Goal: Information Seeking & Learning: Check status

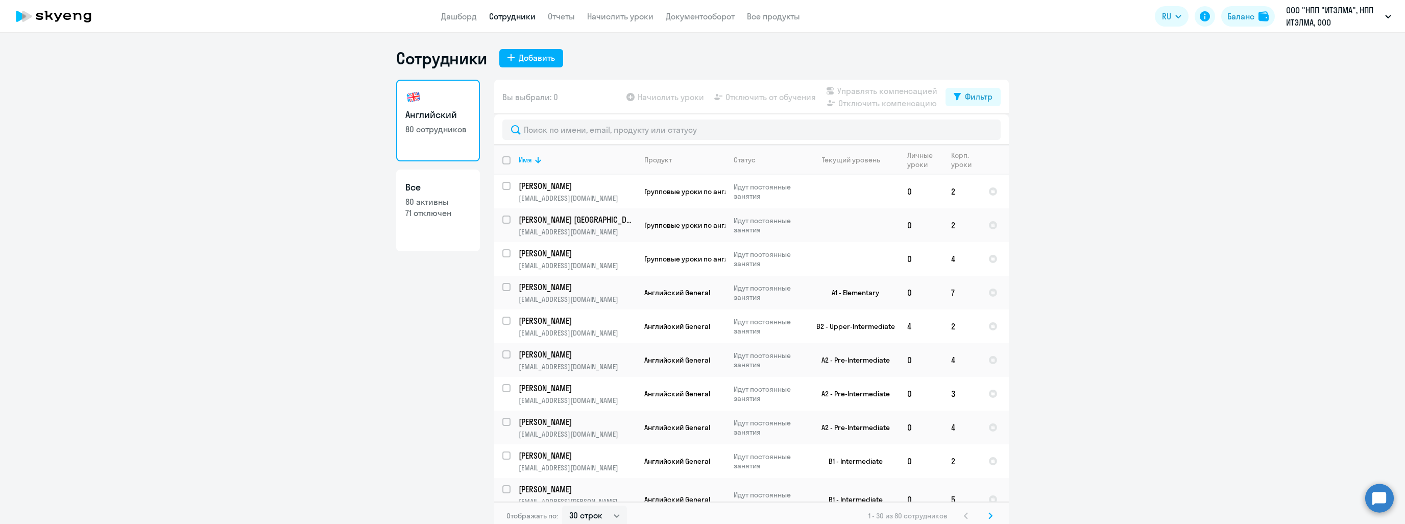
select select "30"
click at [432, 18] on app-header "Дашборд Сотрудники Отчеты Начислить уроки Документооборот Все продукты Дашборд …" at bounding box center [702, 16] width 1405 height 33
click at [460, 18] on link "Дашборд" at bounding box center [459, 16] width 36 height 10
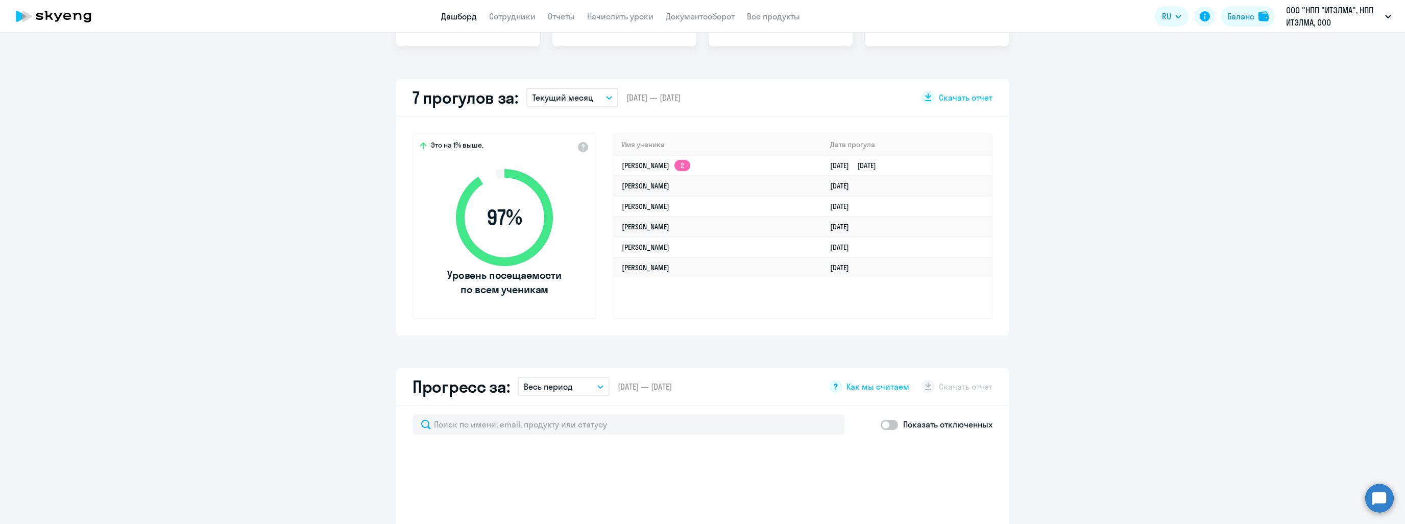
scroll to position [255, 0]
click at [738, 266] on td "[PERSON_NAME]" at bounding box center [718, 266] width 208 height 20
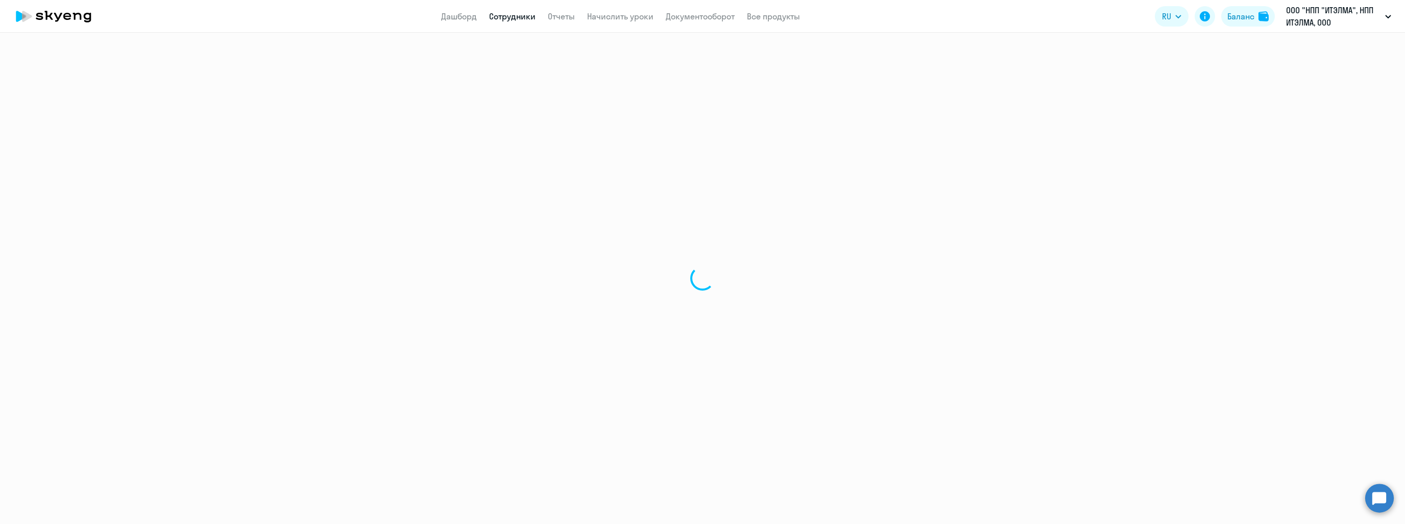
select select "english"
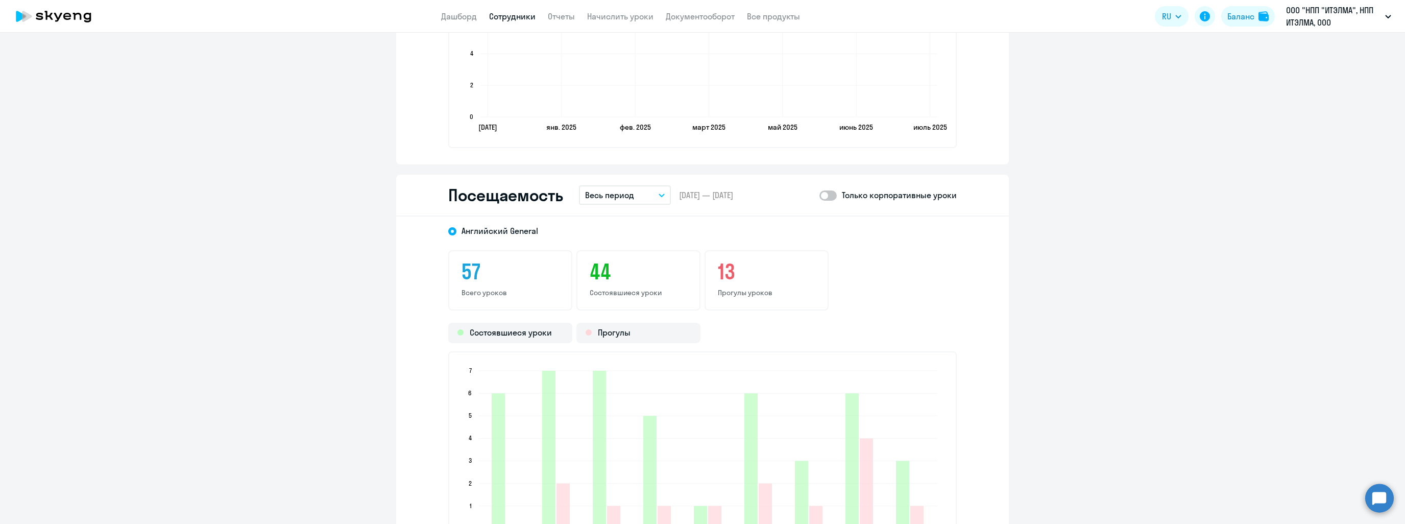
scroll to position [1226, 0]
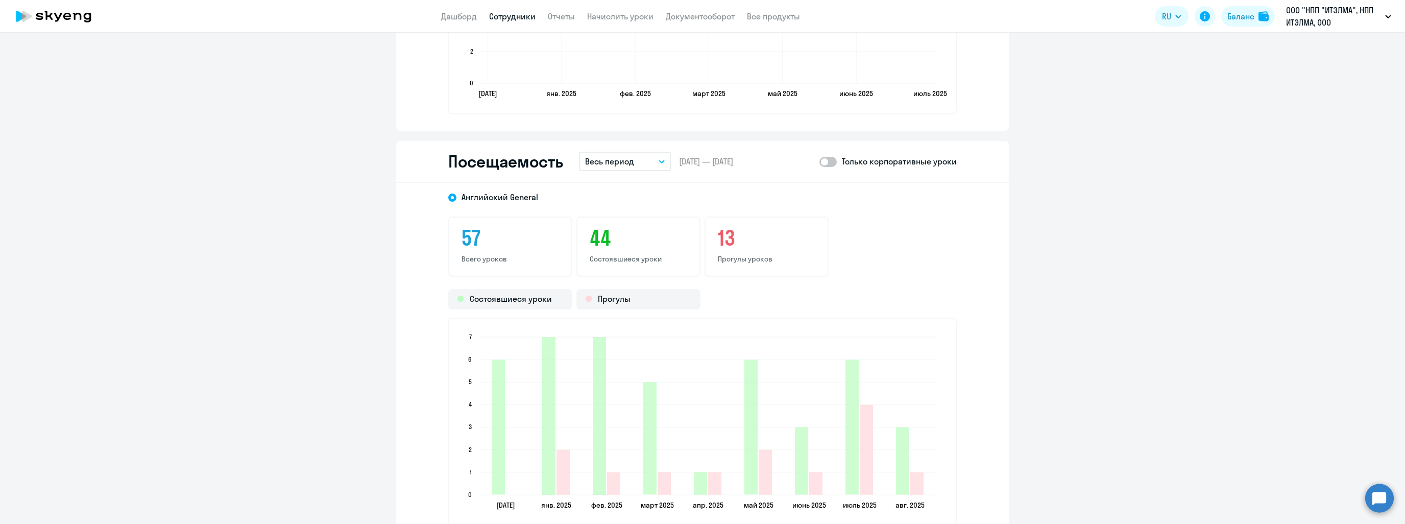
click at [631, 161] on button "Весь период" at bounding box center [625, 161] width 92 height 19
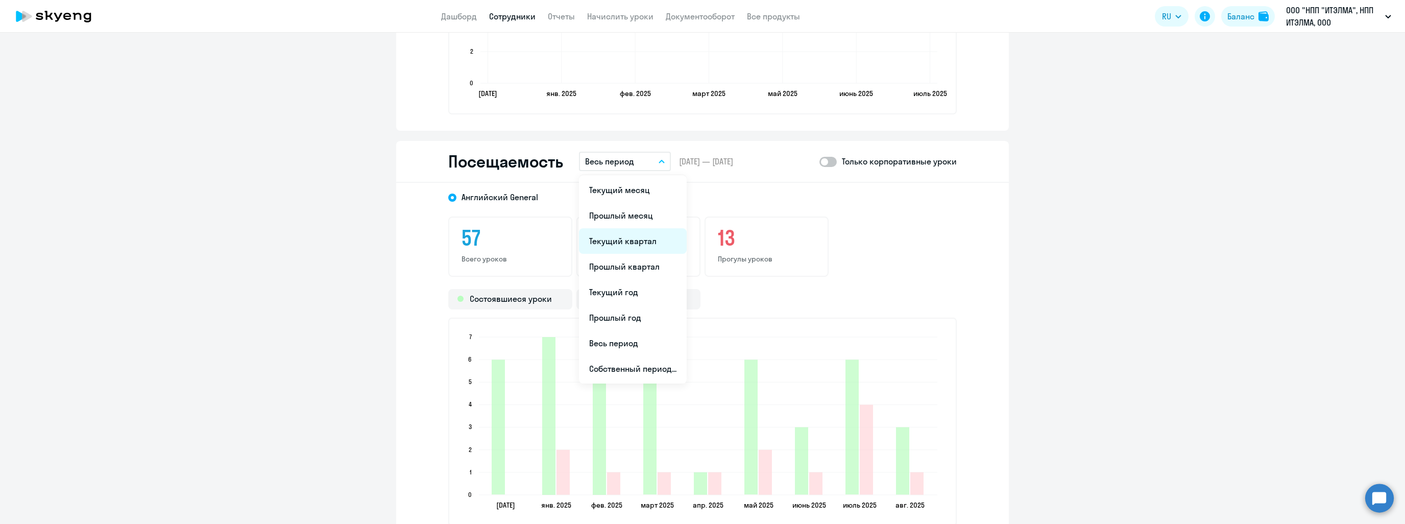
click at [632, 239] on li "Текущий квартал" at bounding box center [633, 241] width 108 height 26
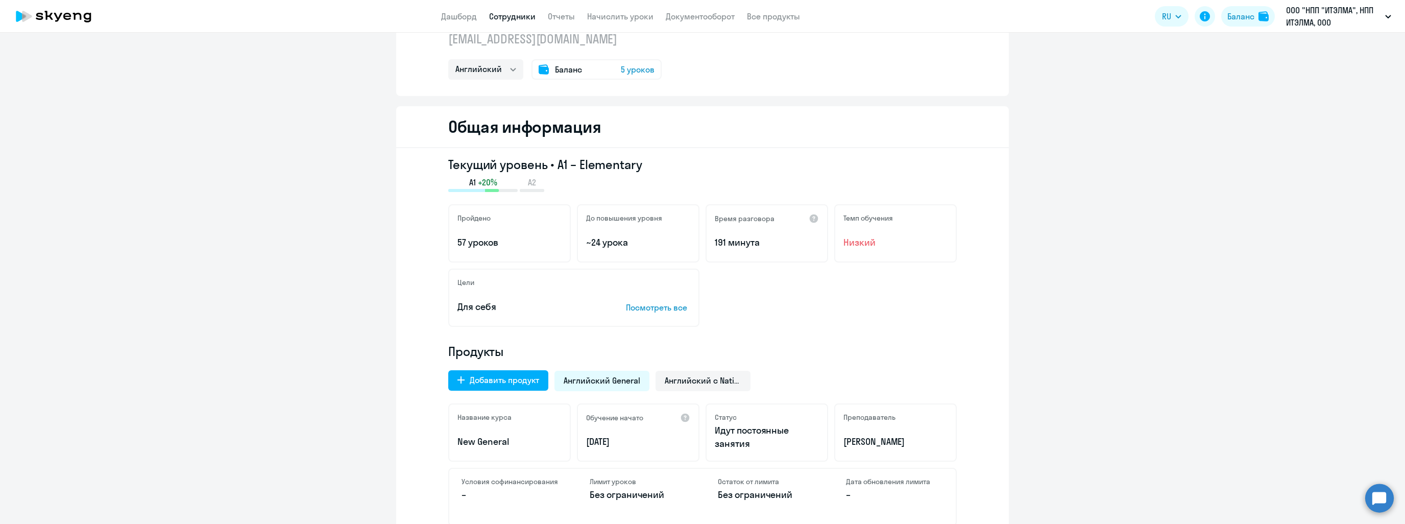
scroll to position [0, 0]
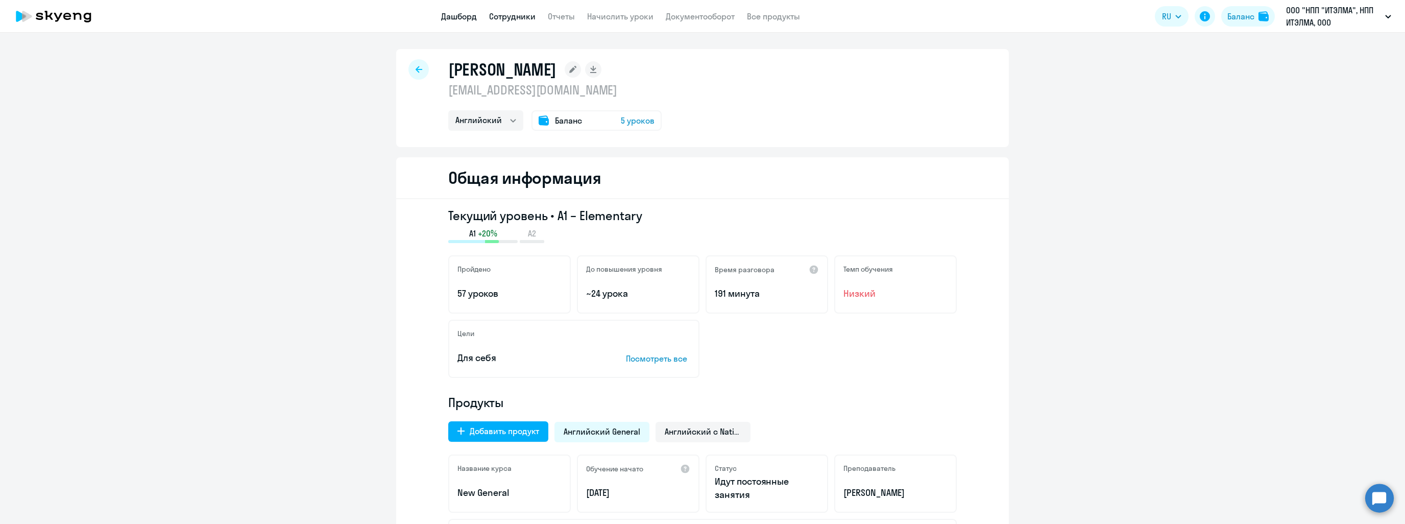
click at [471, 21] on link "Дашборд" at bounding box center [459, 16] width 36 height 10
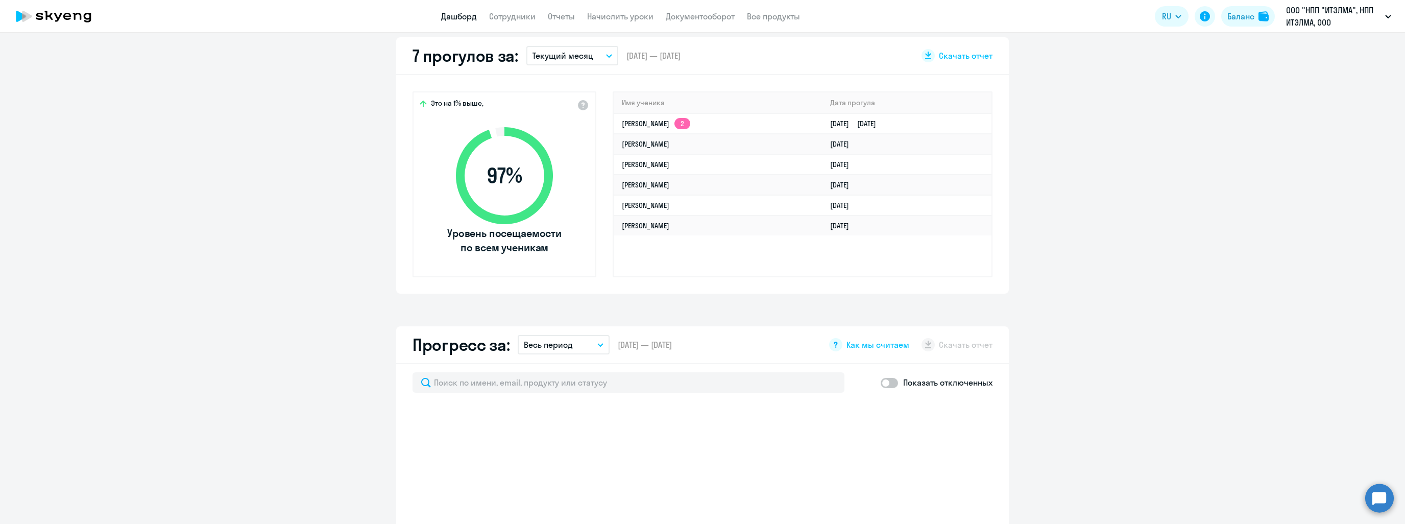
scroll to position [306, 0]
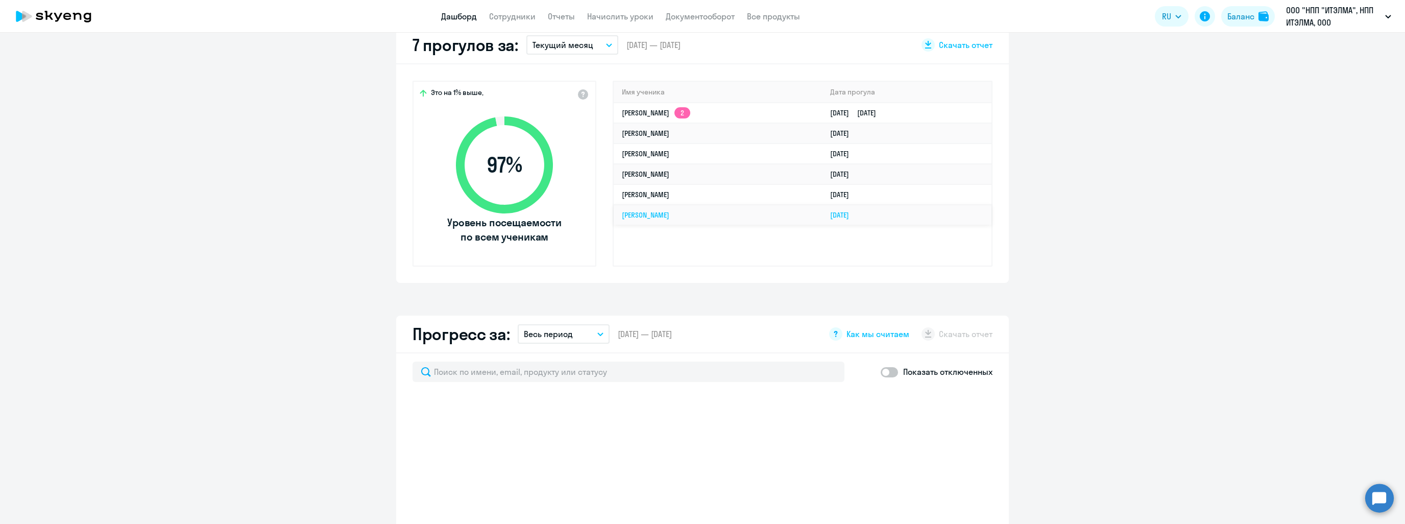
click at [669, 216] on link "[PERSON_NAME]" at bounding box center [645, 214] width 47 height 9
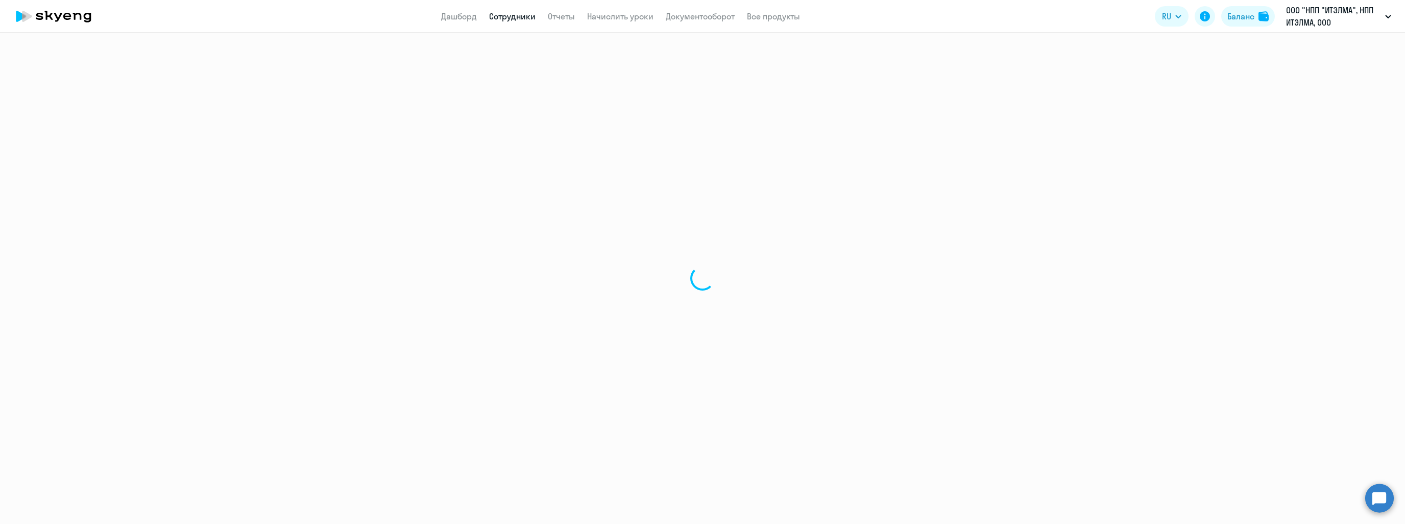
select select "english"
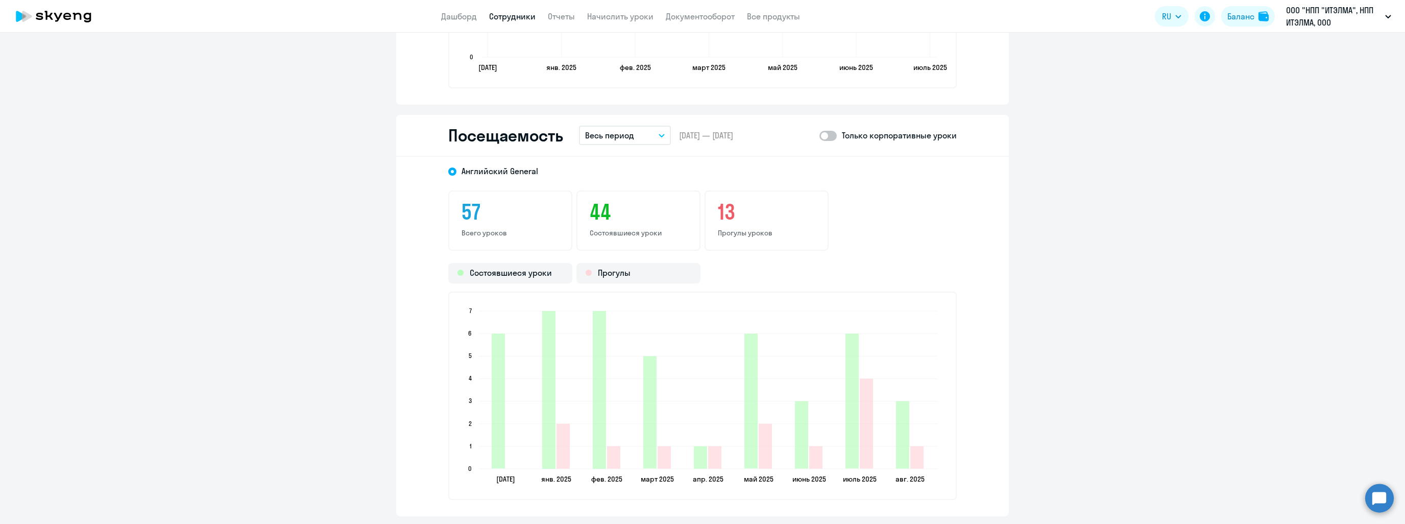
scroll to position [1430, 0]
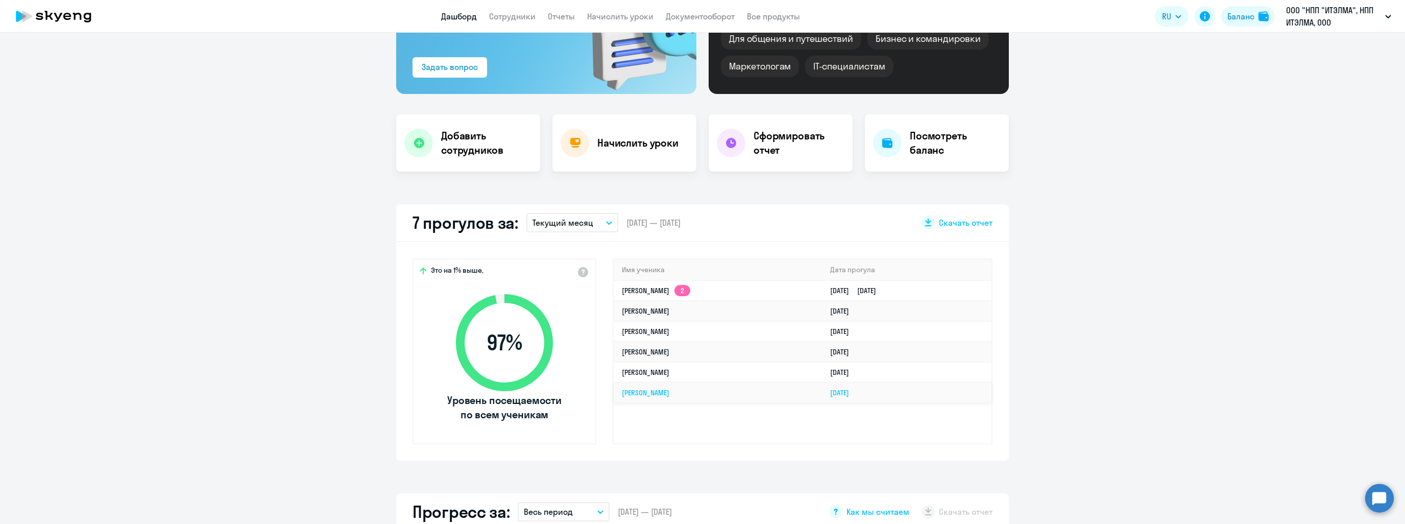
scroll to position [123, 0]
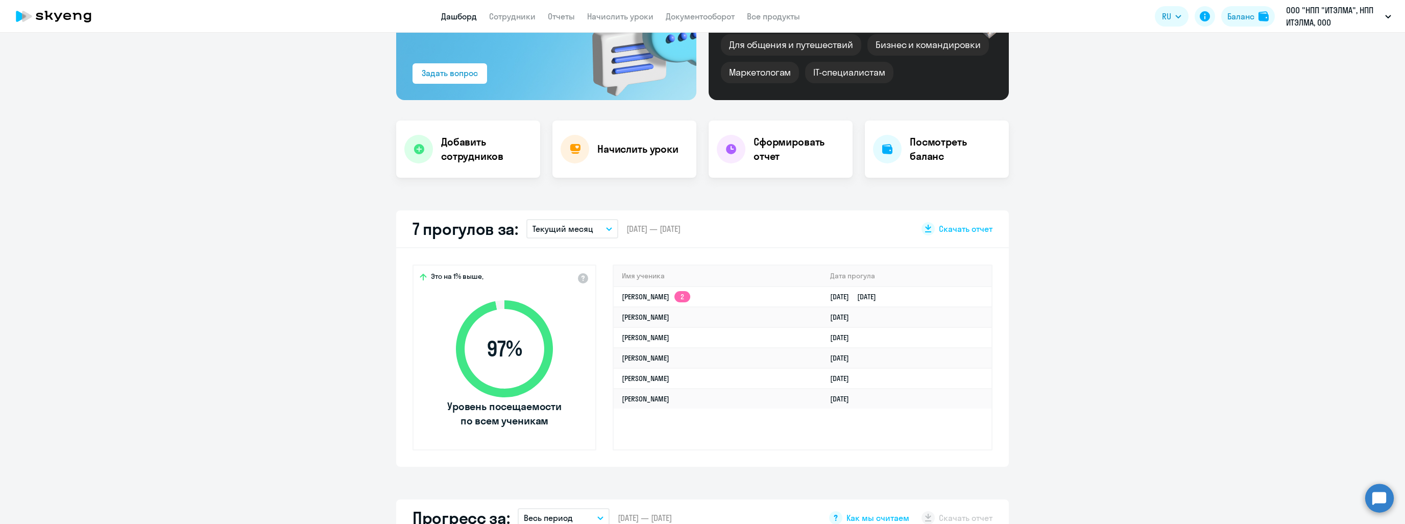
select select "30"
